Goal: Information Seeking & Learning: Learn about a topic

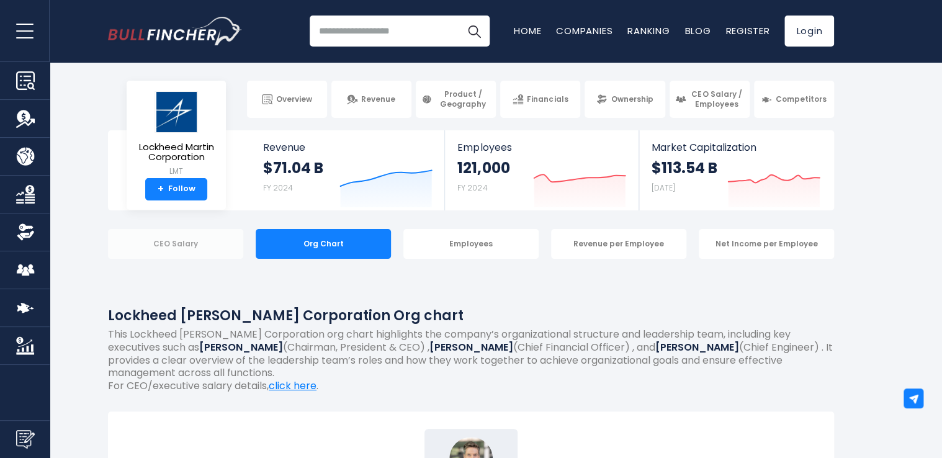
click at [206, 245] on div "CEO Salary" at bounding box center [175, 244] width 135 height 30
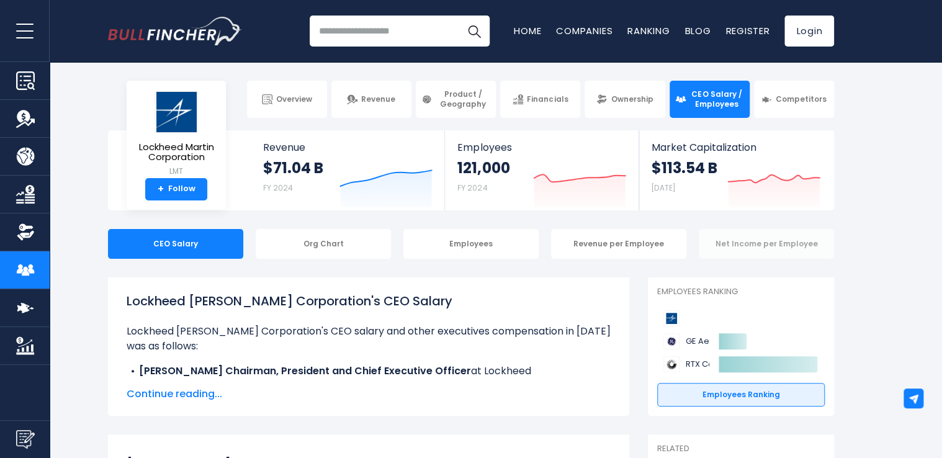
click at [726, 246] on div "Net Income per Employee" at bounding box center [766, 244] width 135 height 30
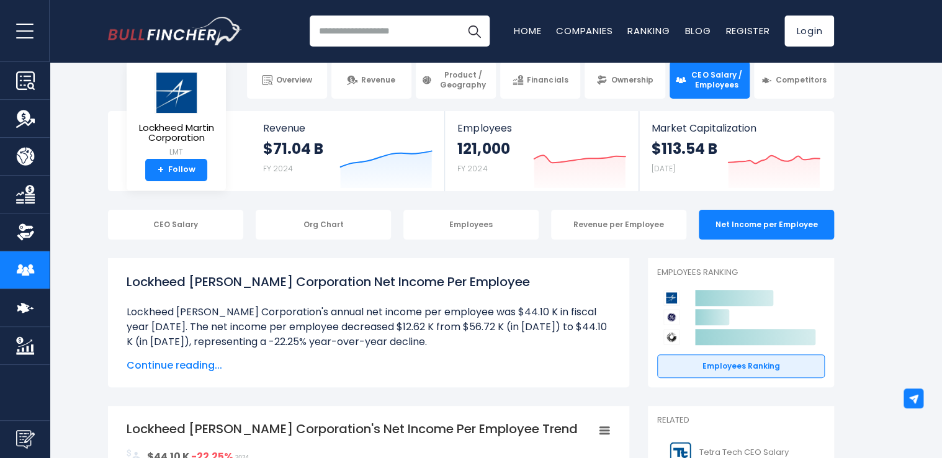
scroll to position [19, 0]
click at [630, 232] on div "Revenue per Employee" at bounding box center [618, 225] width 135 height 30
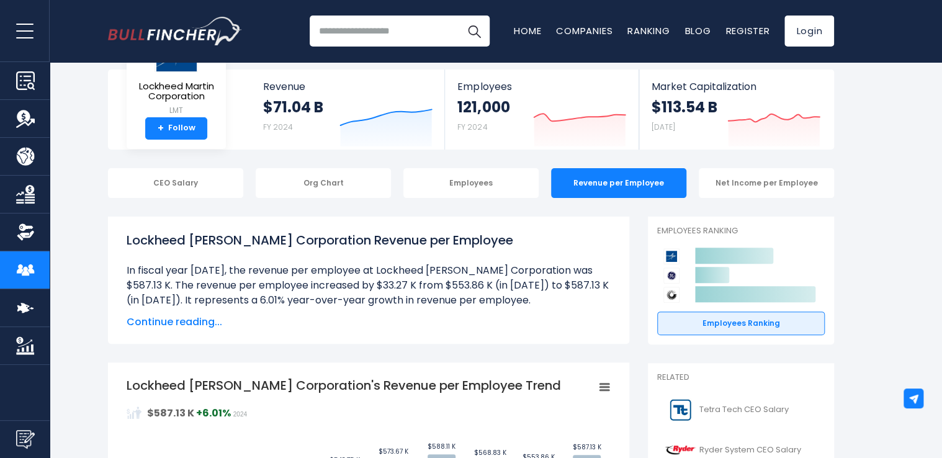
scroll to position [60, 0]
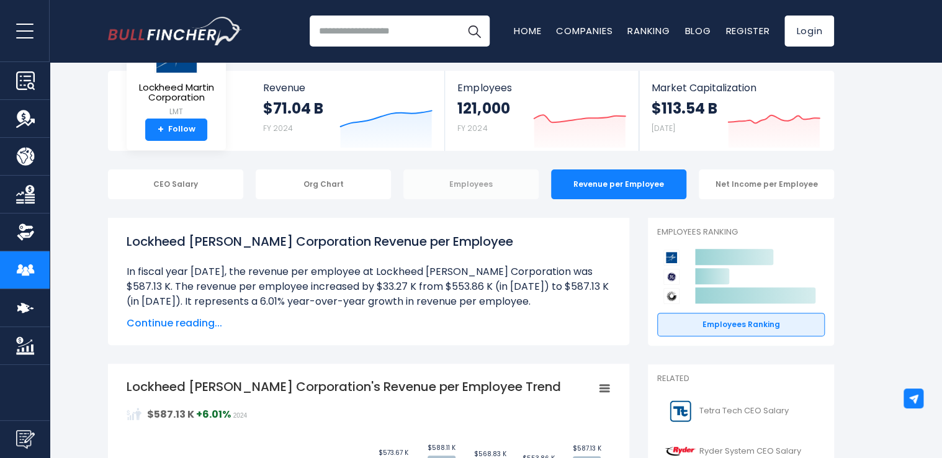
click at [454, 194] on div "Employees" at bounding box center [471, 184] width 135 height 30
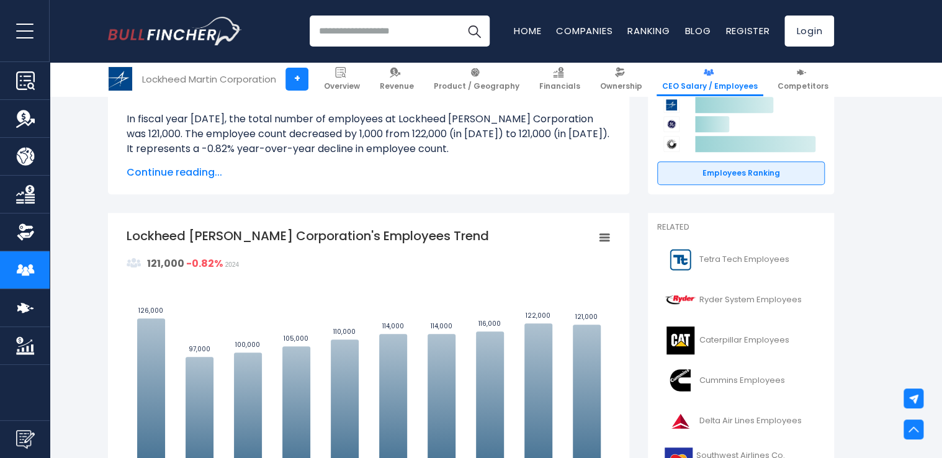
scroll to position [210, 0]
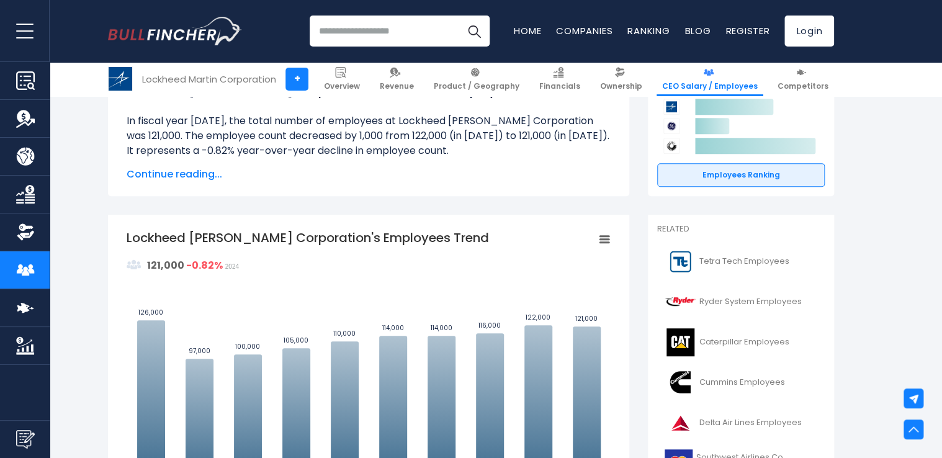
click at [25, 88] on img "Company Overview" at bounding box center [25, 80] width 19 height 19
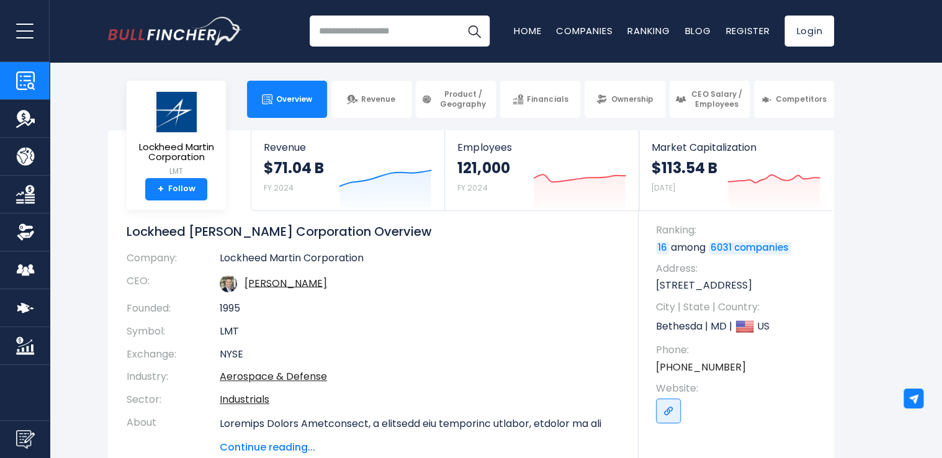
click at [19, 133] on link "Revenue" at bounding box center [25, 118] width 50 height 37
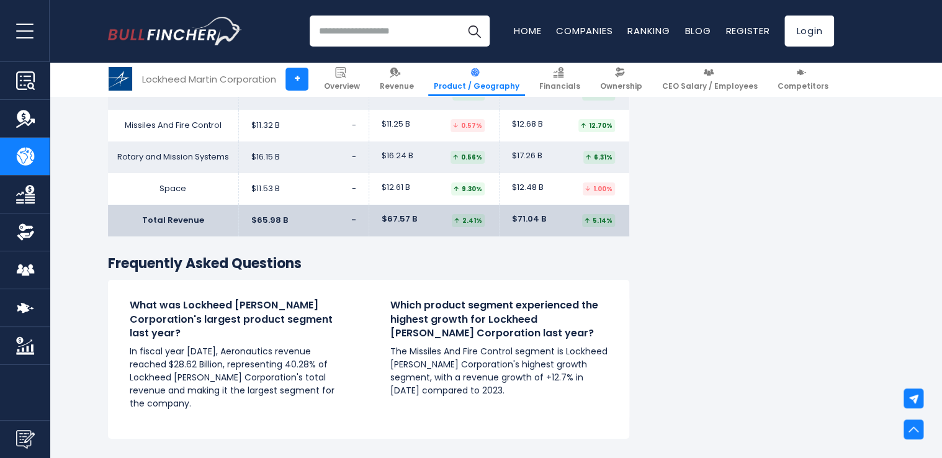
scroll to position [2095, 0]
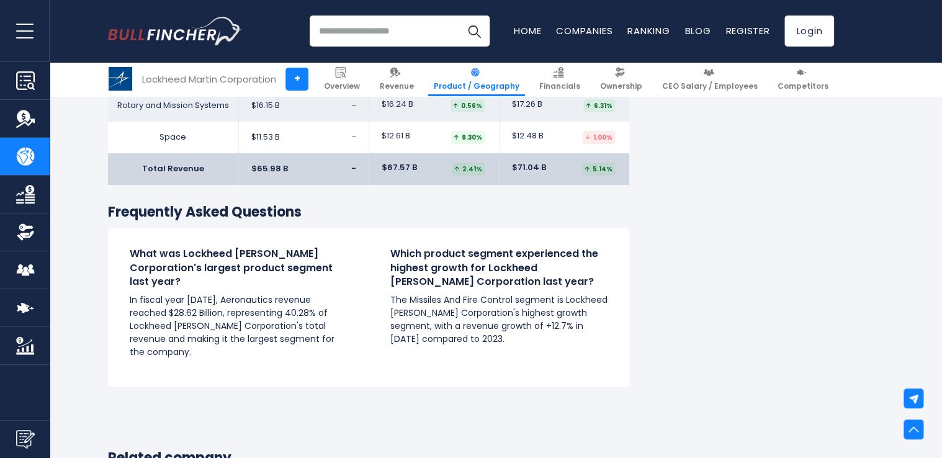
click at [22, 199] on img "Company Financials" at bounding box center [25, 194] width 19 height 19
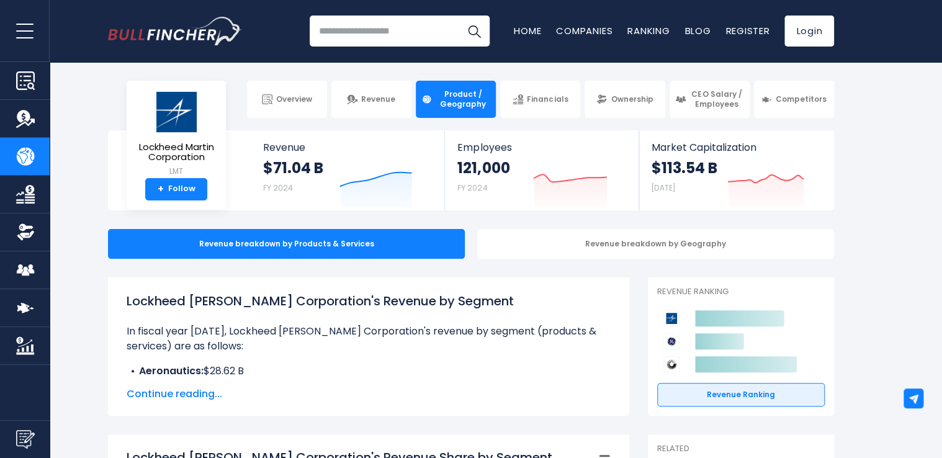
click at [24, 189] on img "Company Financials" at bounding box center [25, 194] width 19 height 19
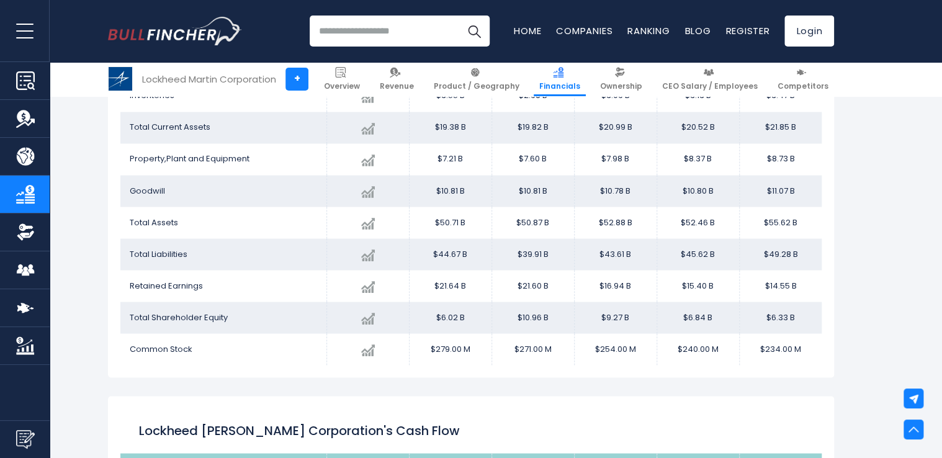
scroll to position [1010, 0]
